Goal: Information Seeking & Learning: Learn about a topic

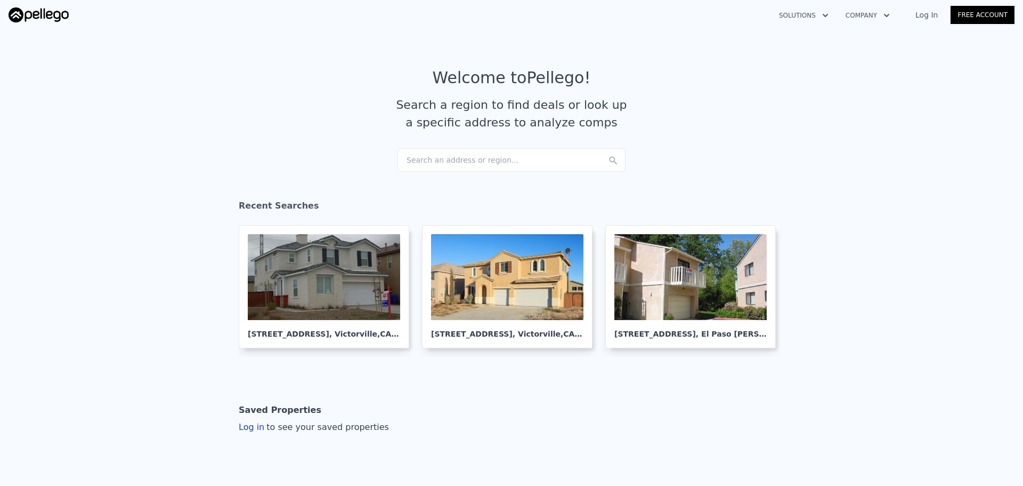
click at [506, 156] on div "Search an address or region..." at bounding box center [512, 159] width 228 height 23
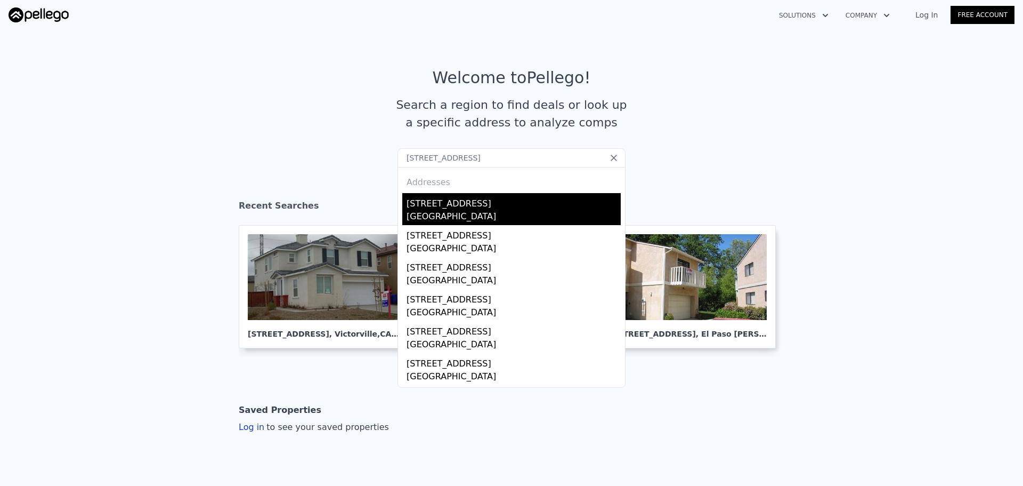
type input "2708 W 182nd St Redondo Beach, CA 90278"
click at [475, 213] on div "[GEOGRAPHIC_DATA]" at bounding box center [514, 217] width 214 height 15
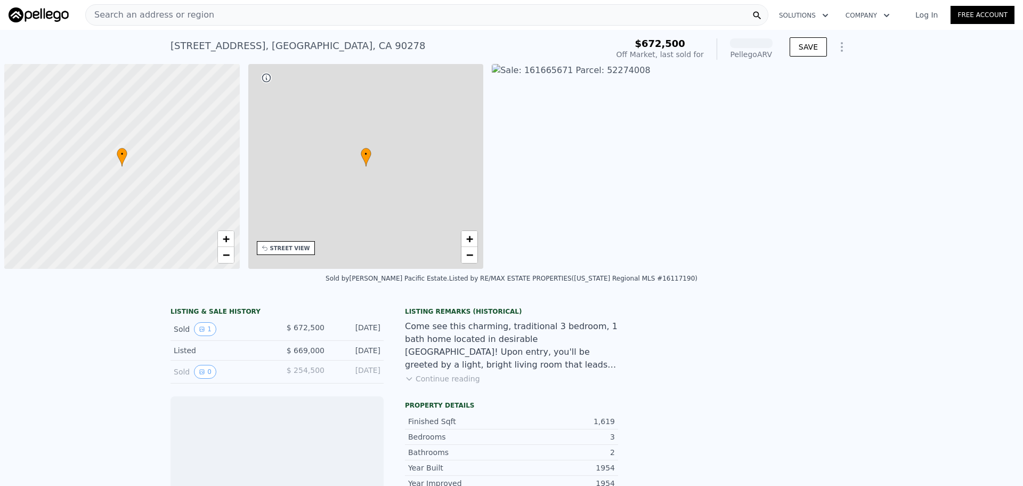
scroll to position [0, 4]
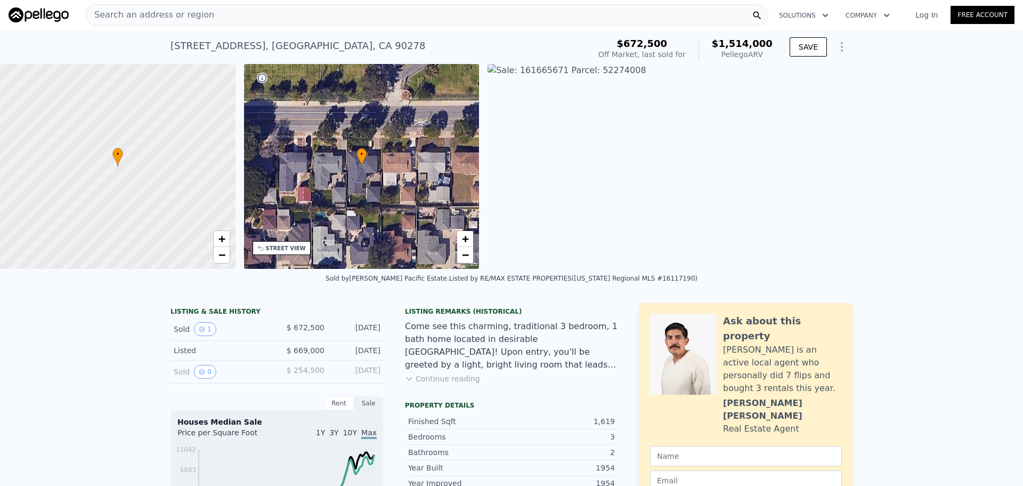
click at [273, 19] on div "Search an address or region" at bounding box center [426, 14] width 683 height 21
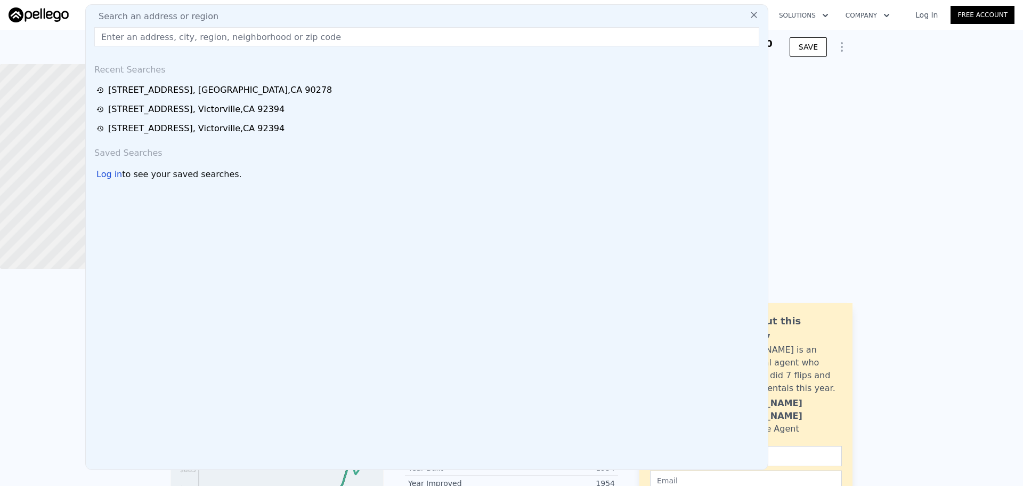
type input "[STREET_ADDRESS]"
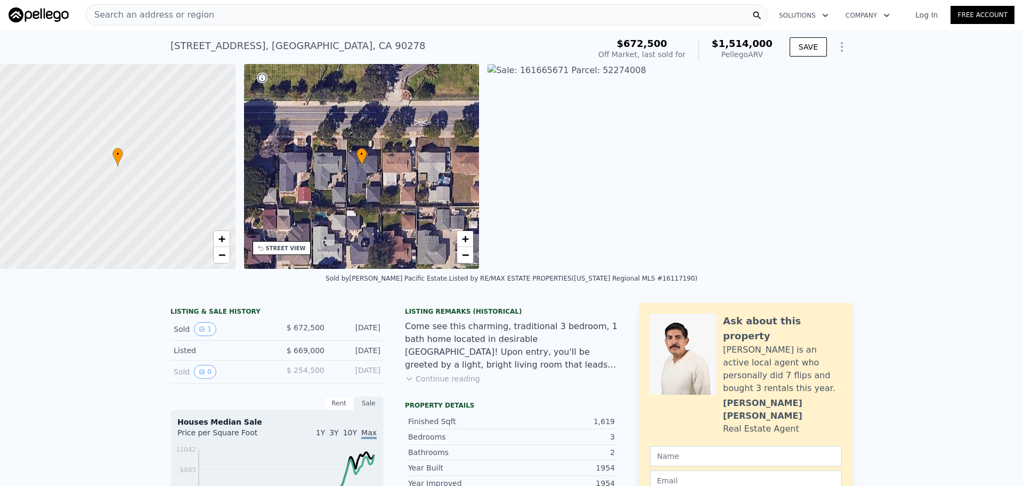
drag, startPoint x: 61, startPoint y: 50, endPoint x: 84, endPoint y: 45, distance: 23.4
click at [71, 47] on div "2708 182nd St , Redondo Beach , CA 90278 Sold Jun 2016 for $672,500 (~ARV $1.51…" at bounding box center [511, 47] width 1023 height 34
click at [176, 14] on span "Search an address or region" at bounding box center [150, 15] width 128 height 13
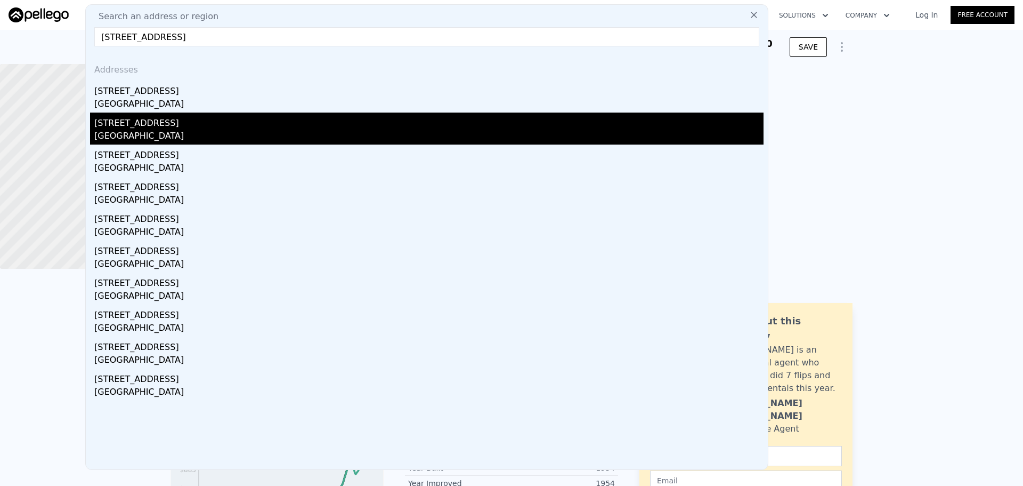
type input "[STREET_ADDRESS]"
click at [165, 130] on div "[GEOGRAPHIC_DATA]" at bounding box center [428, 137] width 669 height 15
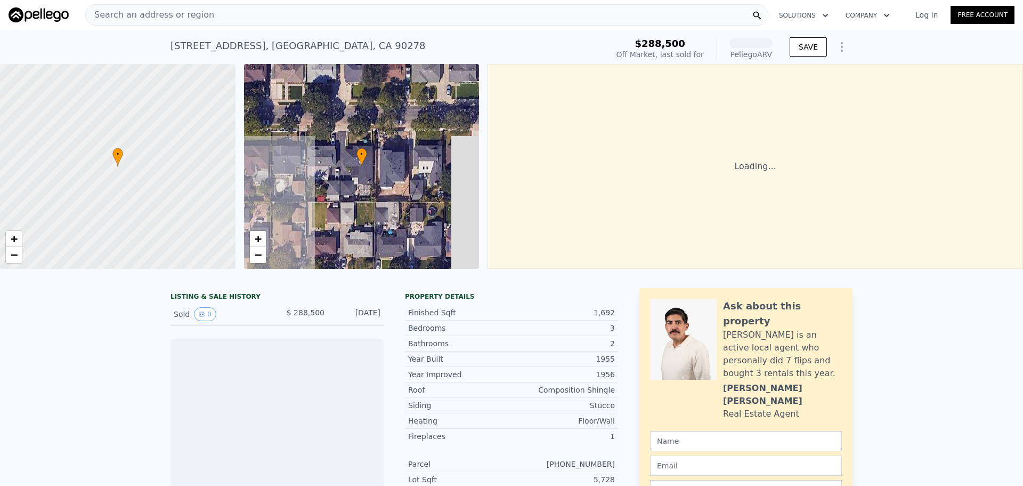
click at [222, 15] on div "Search an address or region" at bounding box center [426, 14] width 683 height 21
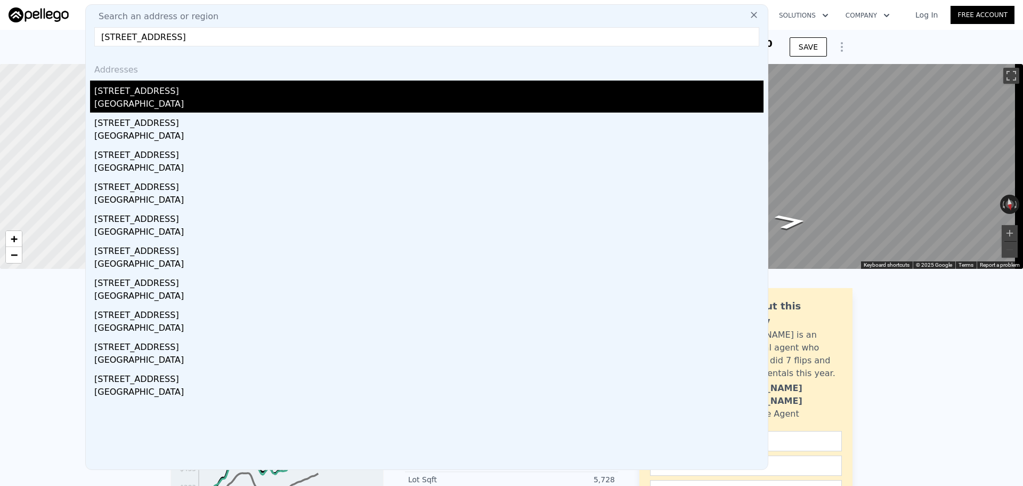
type input "[STREET_ADDRESS]"
click at [182, 100] on div "[GEOGRAPHIC_DATA]" at bounding box center [428, 105] width 669 height 15
type input "1180"
type input "2211"
type input "5003"
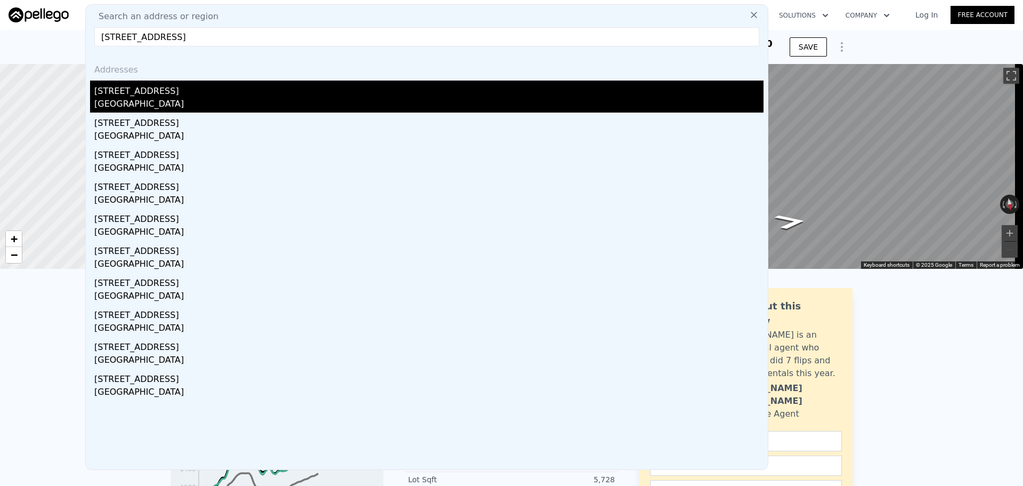
type input "5616"
checkbox input "false"
type input "$ 1,514,000"
type input "$ 691,225"
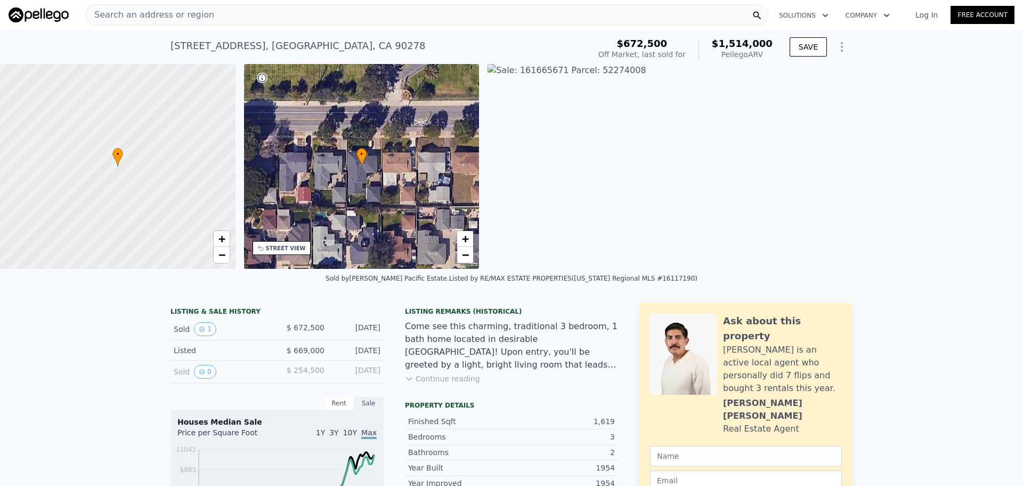
click at [238, 3] on div "Search an address or region Solutions Company Open main menu Log In Free Account" at bounding box center [512, 15] width 1006 height 26
click at [233, 15] on div "Search an address or region" at bounding box center [426, 14] width 683 height 21
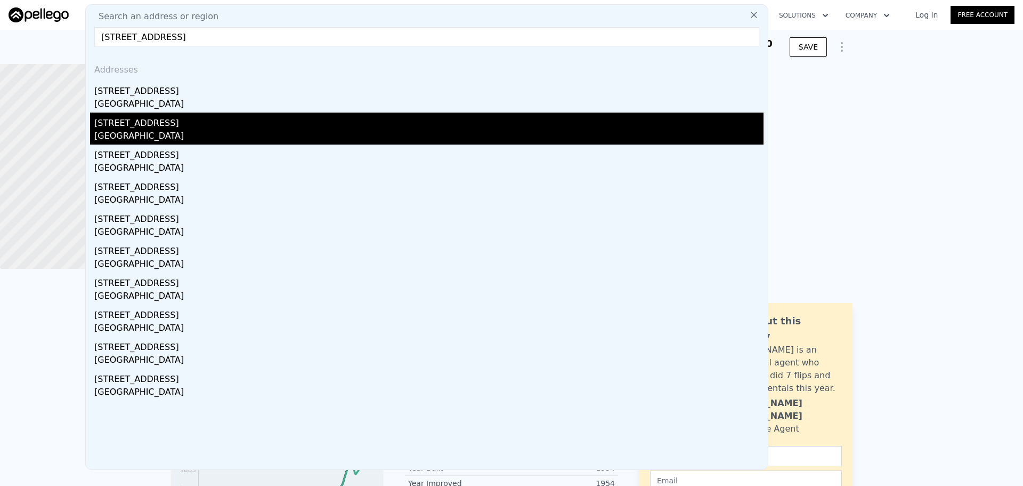
type input "[STREET_ADDRESS]"
click at [175, 126] on div "[STREET_ADDRESS]" at bounding box center [428, 120] width 669 height 17
type input "1370"
type input "2303"
type input "5005"
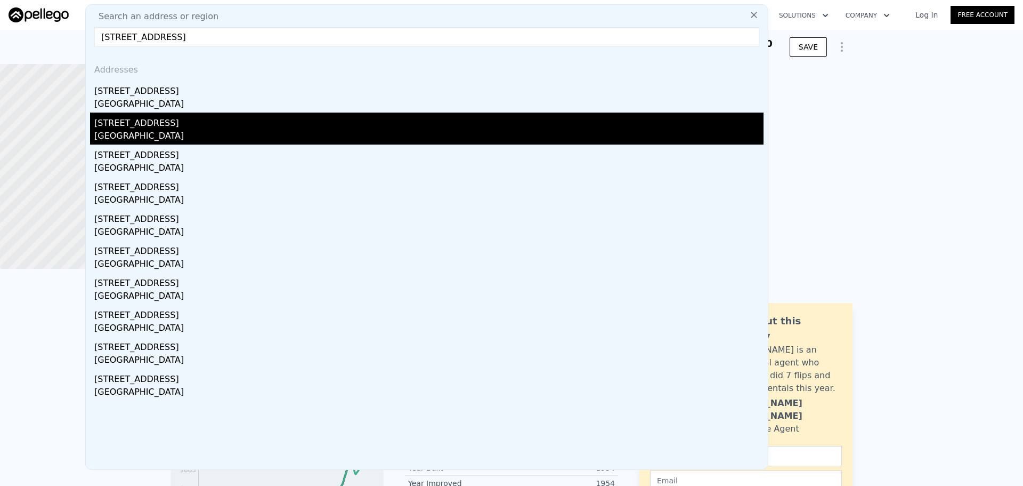
type input "8131"
type input "$ 1,592,000"
type input "$ 1,181,032"
checkbox input "true"
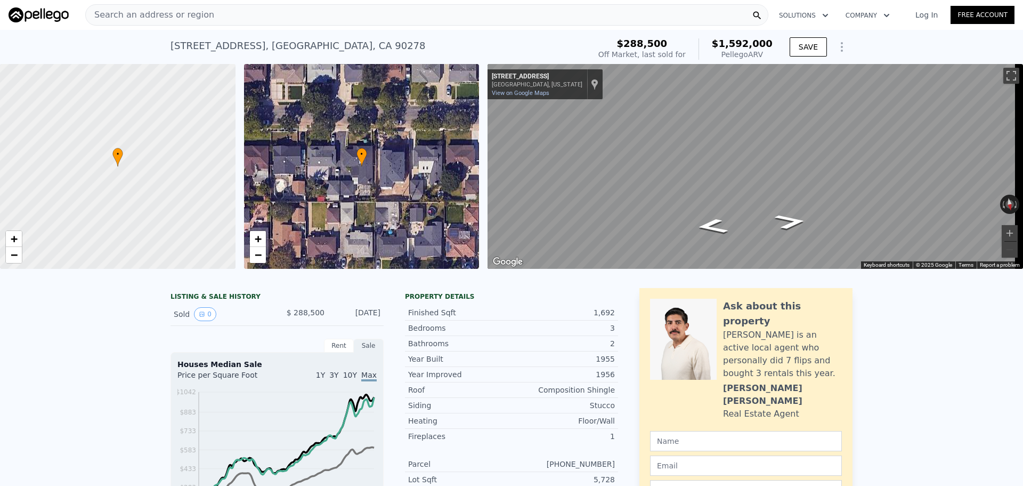
click at [245, 13] on div "Search an address or region" at bounding box center [426, 14] width 683 height 21
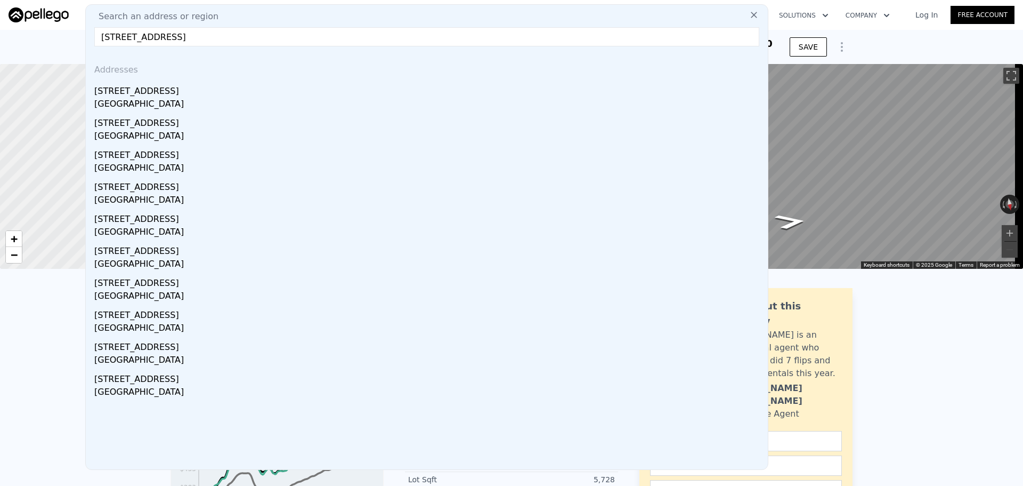
click at [227, 34] on input "[STREET_ADDRESS]" at bounding box center [426, 36] width 665 height 19
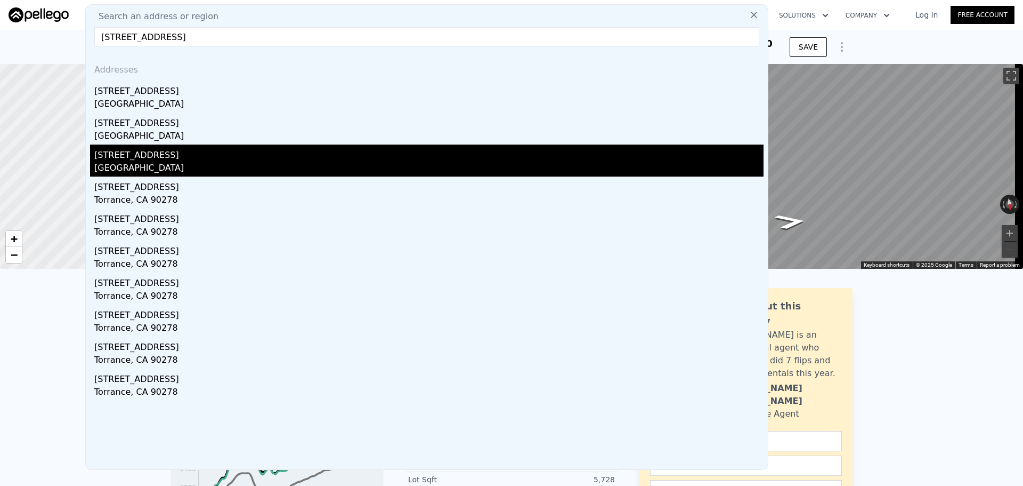
type input "2708 182nd St, , CA 90278"
click at [164, 161] on div "Douglas County, NE 68022" at bounding box center [428, 168] width 669 height 15
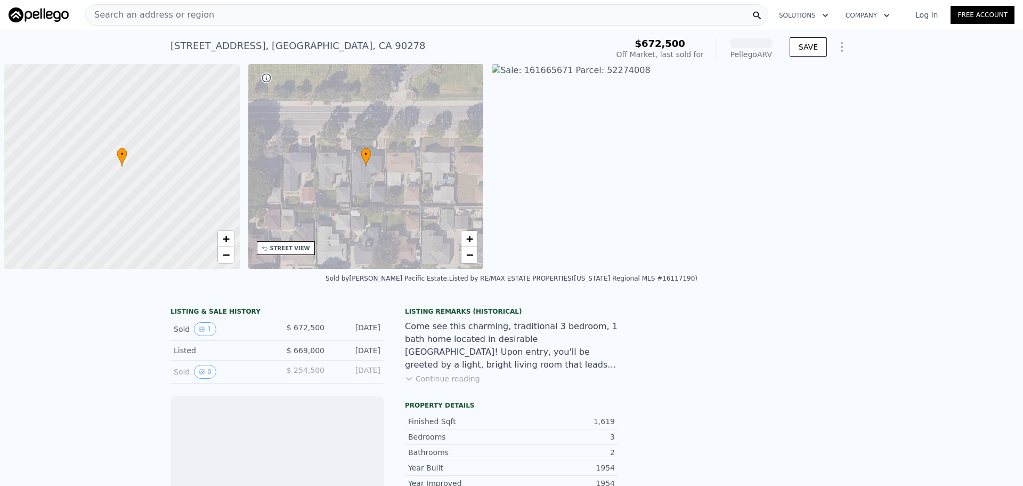
scroll to position [0, 4]
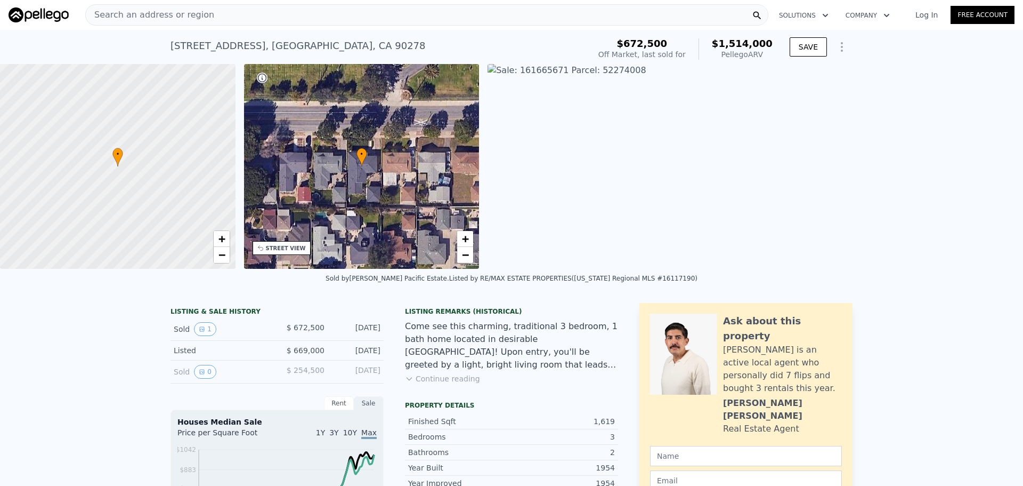
click at [471, 17] on div "Search an address or region" at bounding box center [426, 14] width 683 height 21
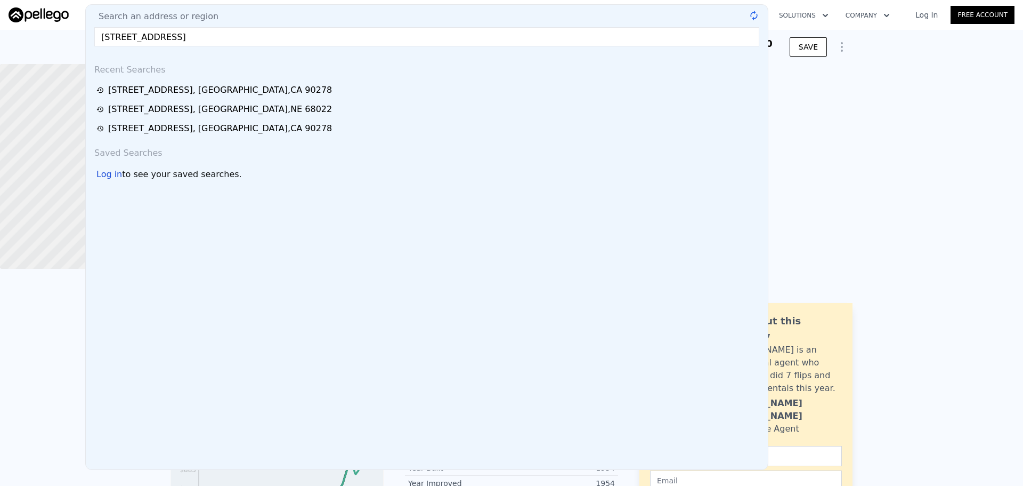
type input "[STREET_ADDRESS]"
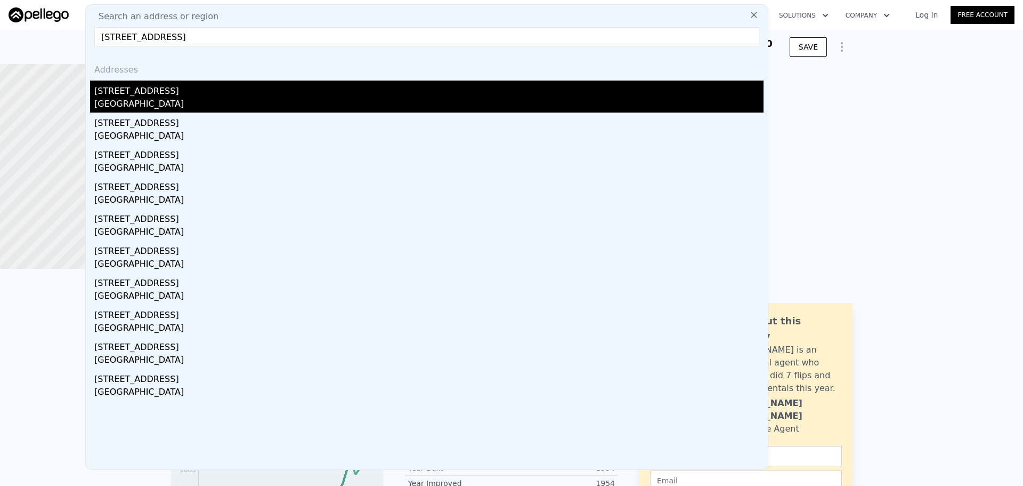
click at [412, 105] on div "[GEOGRAPHIC_DATA]" at bounding box center [428, 105] width 669 height 15
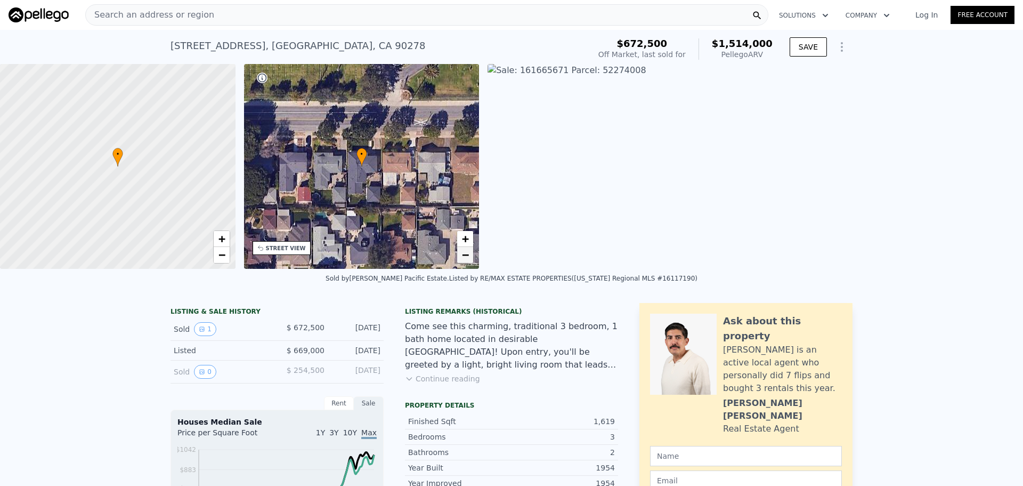
click at [460, 252] on link "−" at bounding box center [465, 255] width 16 height 16
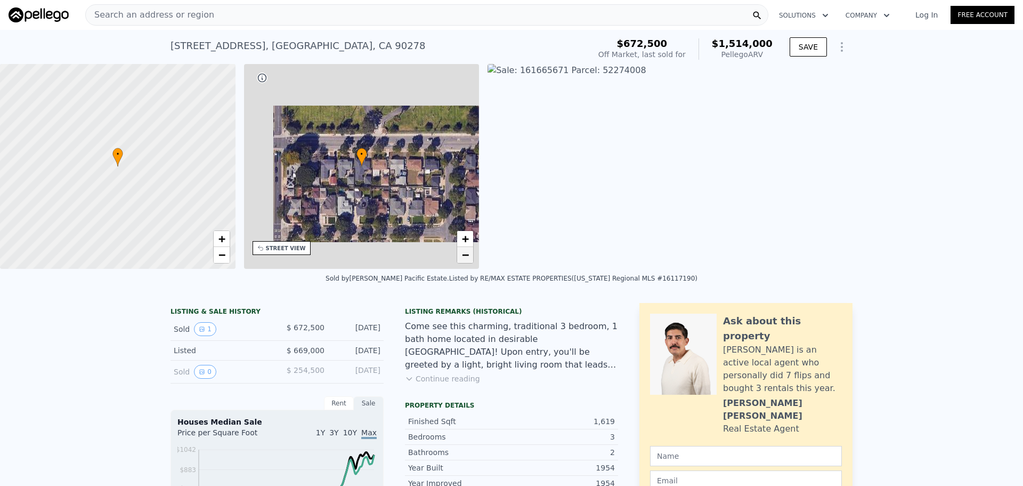
click at [460, 252] on link "−" at bounding box center [465, 255] width 16 height 16
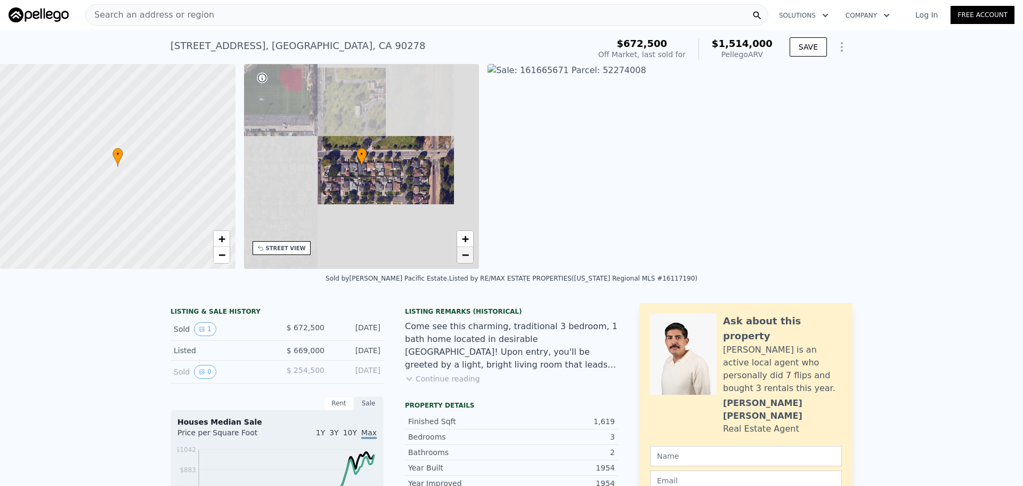
click at [460, 252] on link "−" at bounding box center [465, 255] width 16 height 16
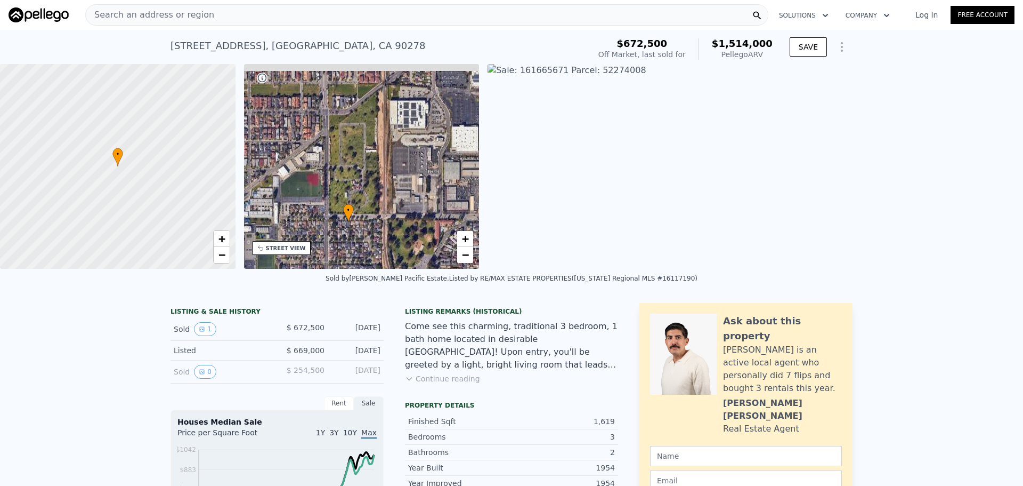
drag, startPoint x: 408, startPoint y: 147, endPoint x: 395, endPoint y: 201, distance: 55.8
click at [395, 201] on div "• + −" at bounding box center [362, 166] width 236 height 205
